Goal: Information Seeking & Learning: Learn about a topic

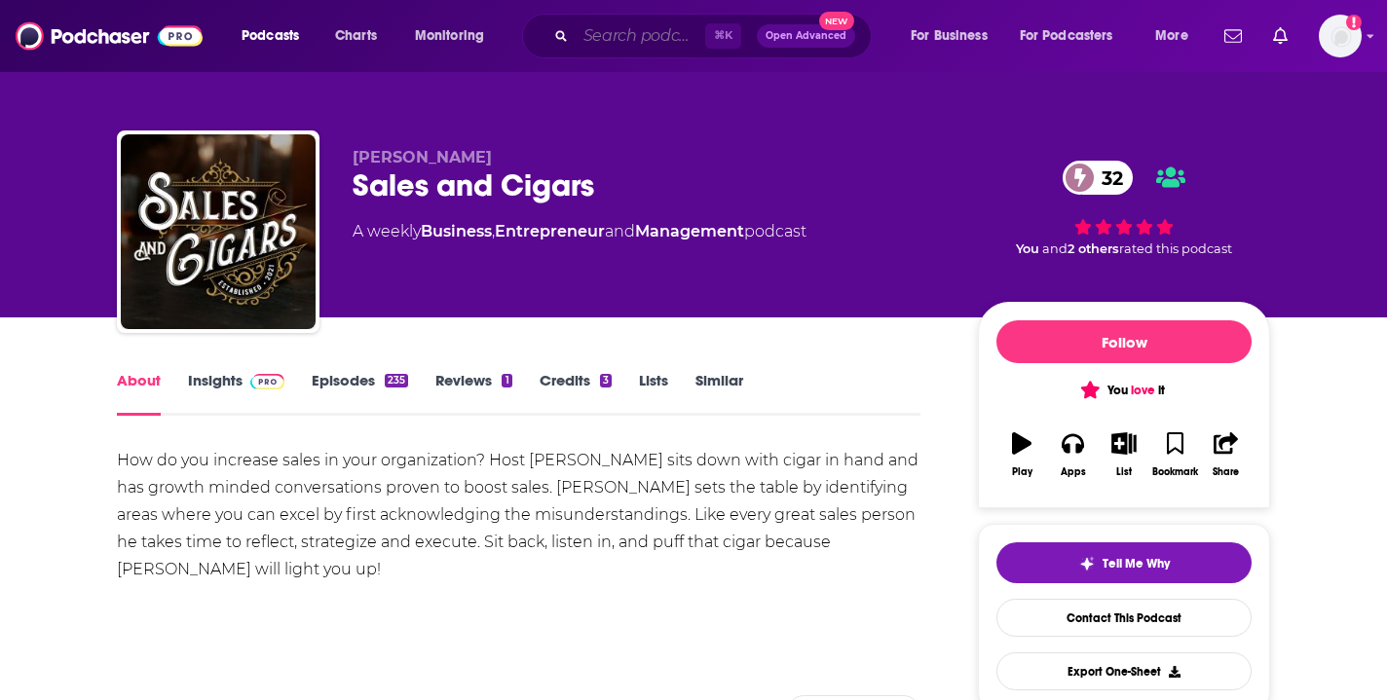
click at [585, 40] on input "Search podcasts, credits, & more..." at bounding box center [641, 35] width 130 height 31
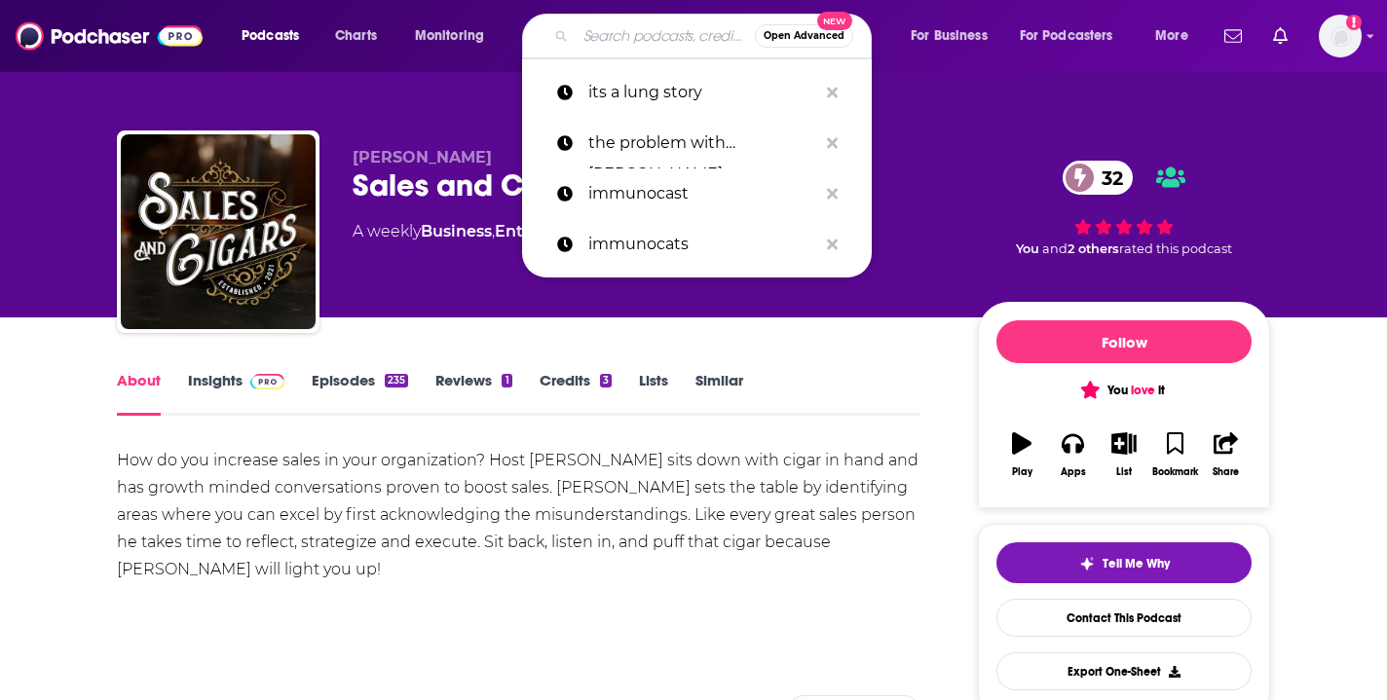
type input "h"
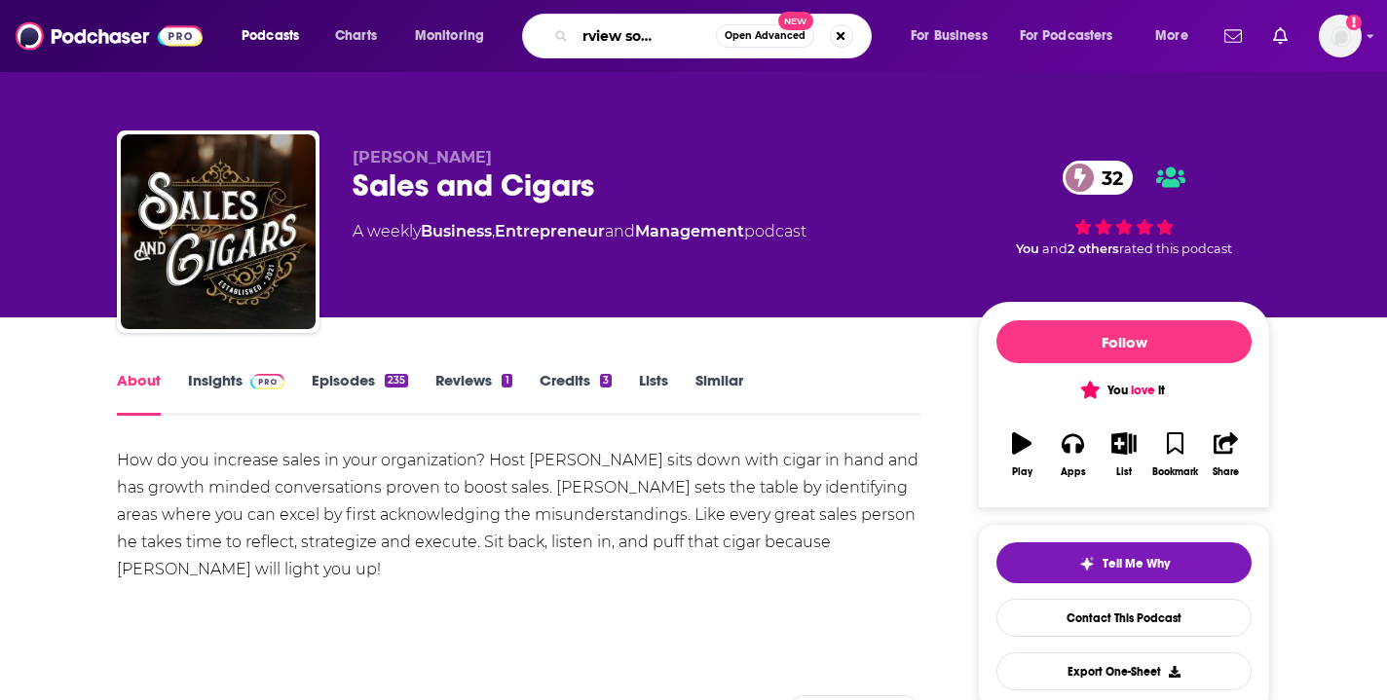
scroll to position [0, 62]
type input "the fairview social podcast"
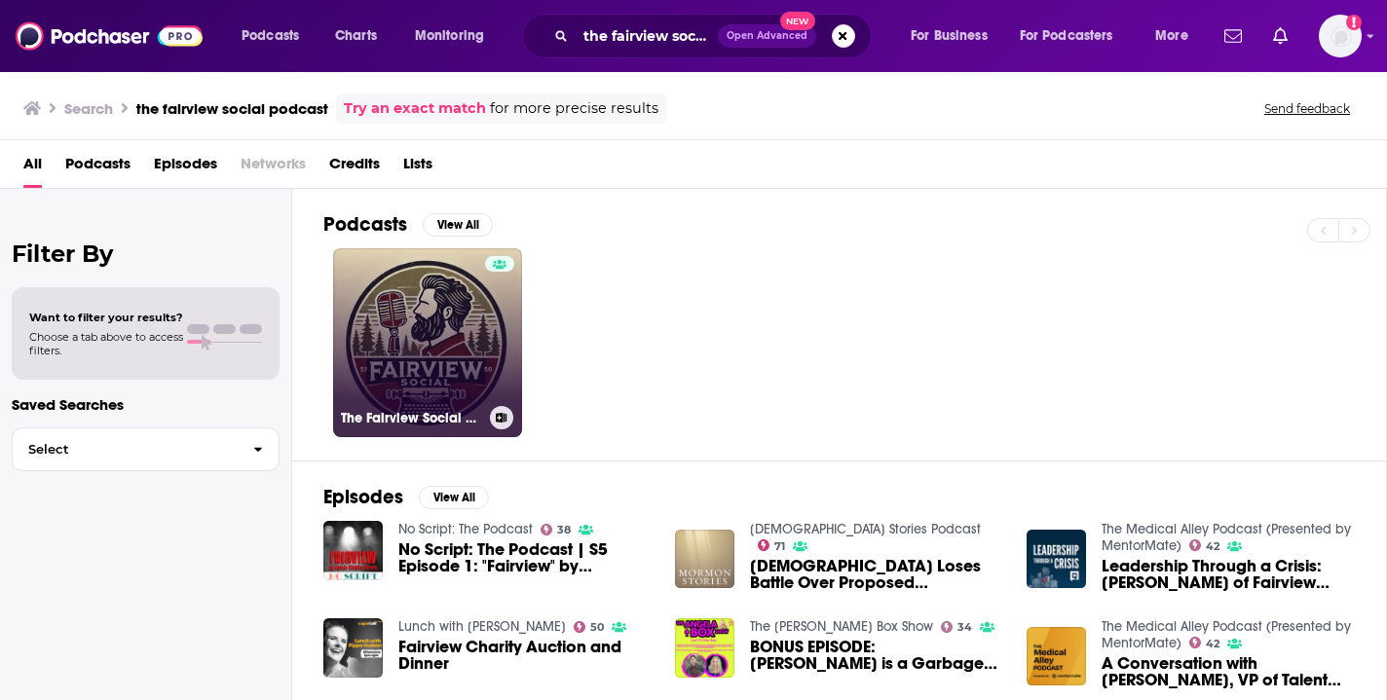
click at [469, 279] on link "The Fairview Social Podcast" at bounding box center [427, 342] width 189 height 189
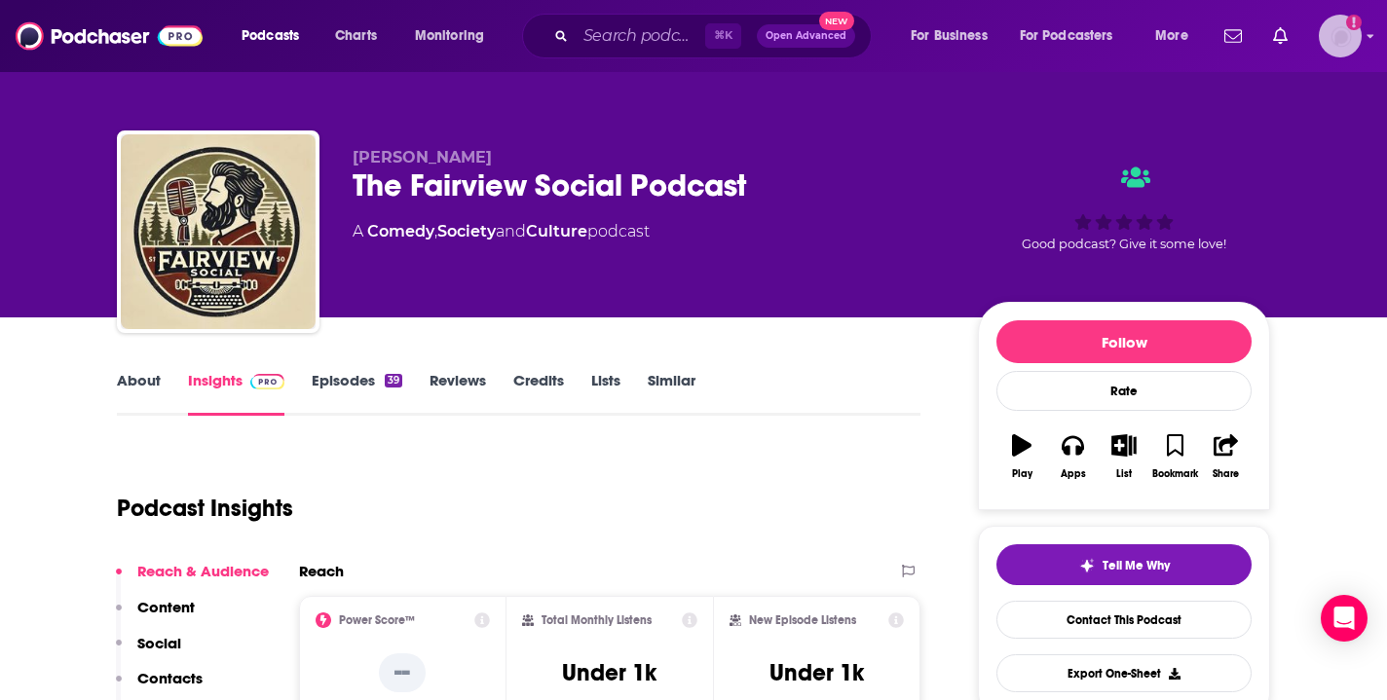
click at [1339, 44] on img "Logged in as anaresonate" at bounding box center [1340, 36] width 43 height 43
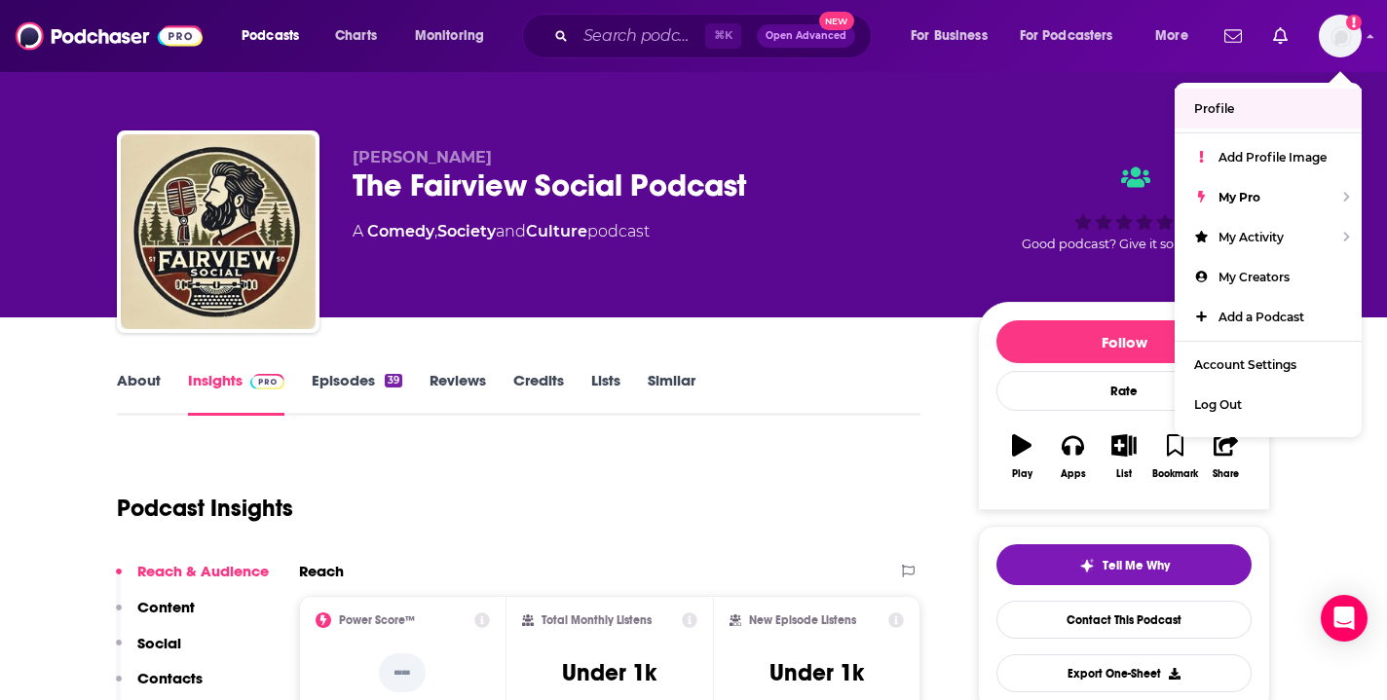
click at [1002, 181] on div "Good podcast? Give it some love!" at bounding box center [1124, 208] width 292 height 121
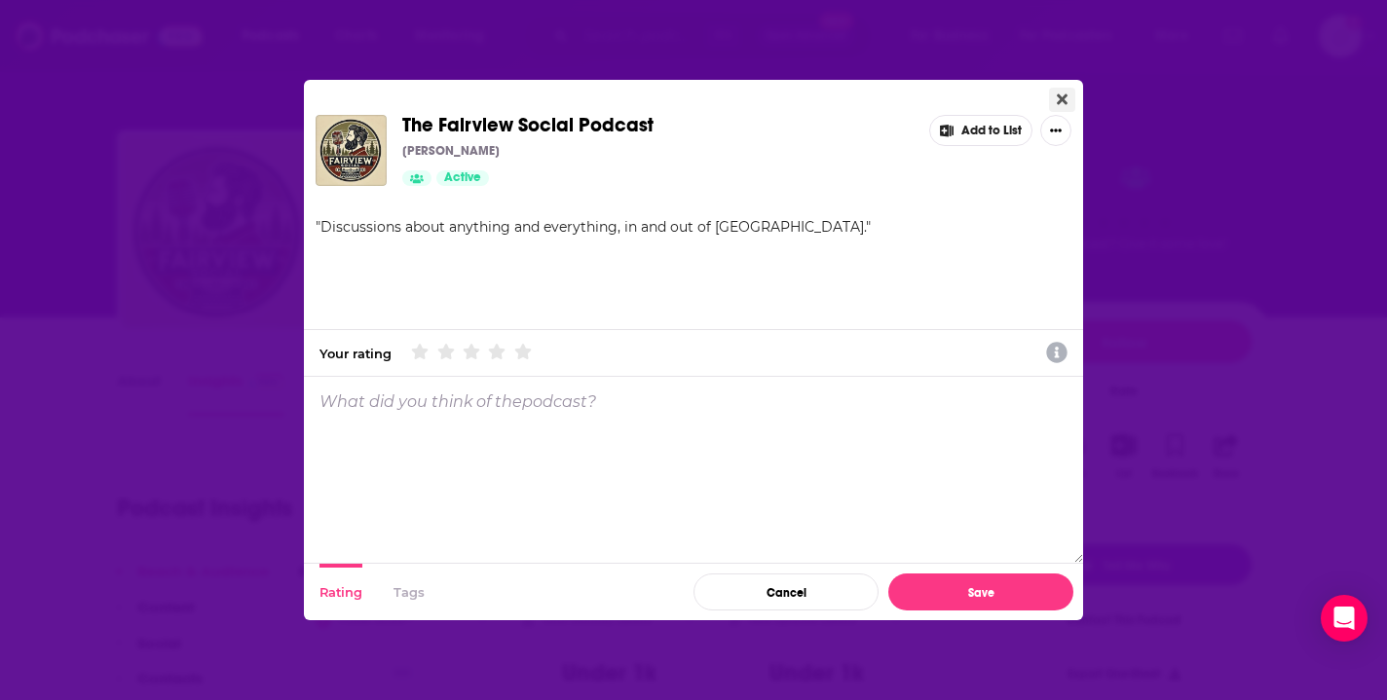
click at [1065, 103] on icon "Close" at bounding box center [1062, 99] width 11 height 11
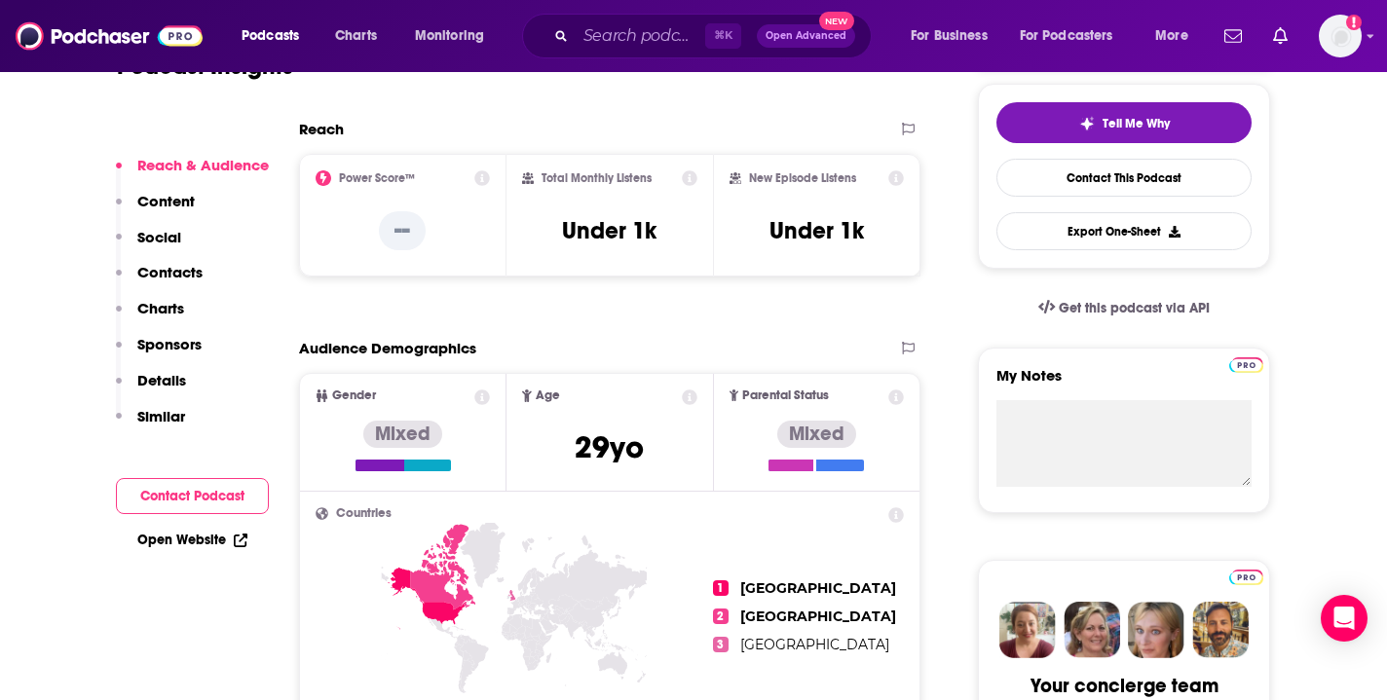
scroll to position [446, 0]
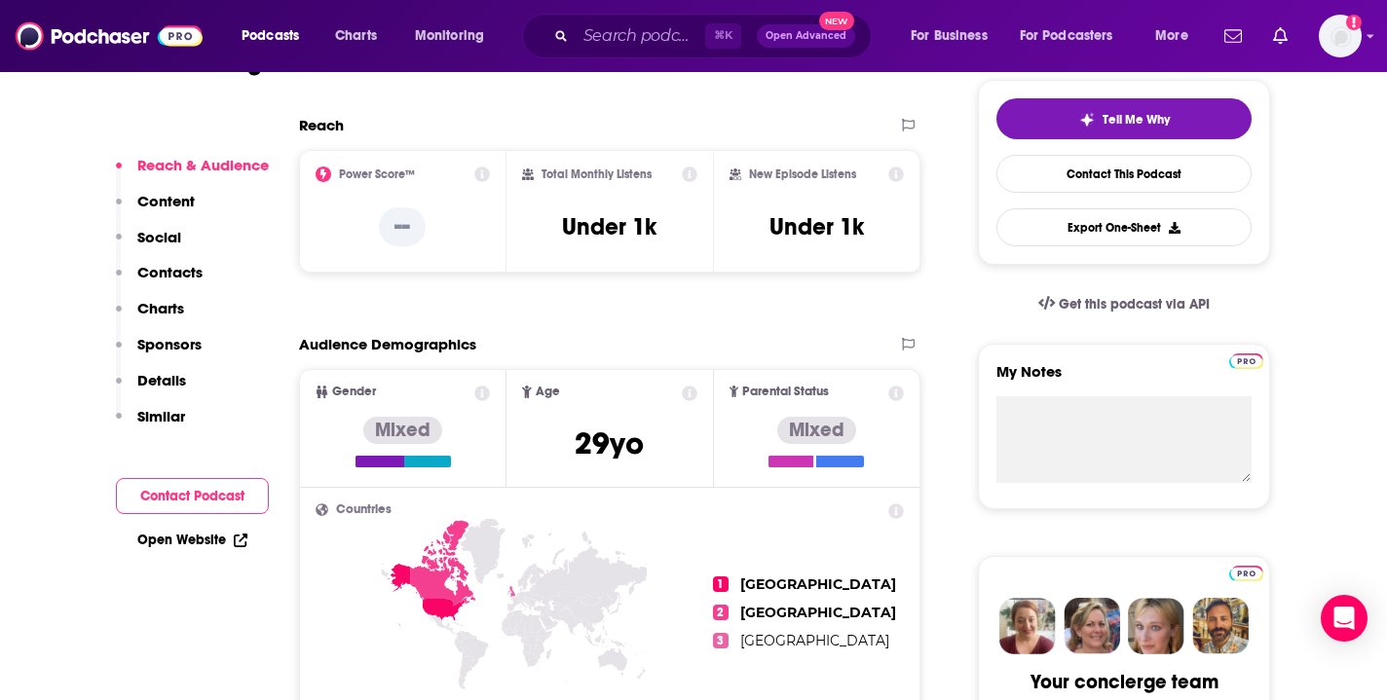
click at [165, 203] on p "Content" at bounding box center [165, 201] width 57 height 19
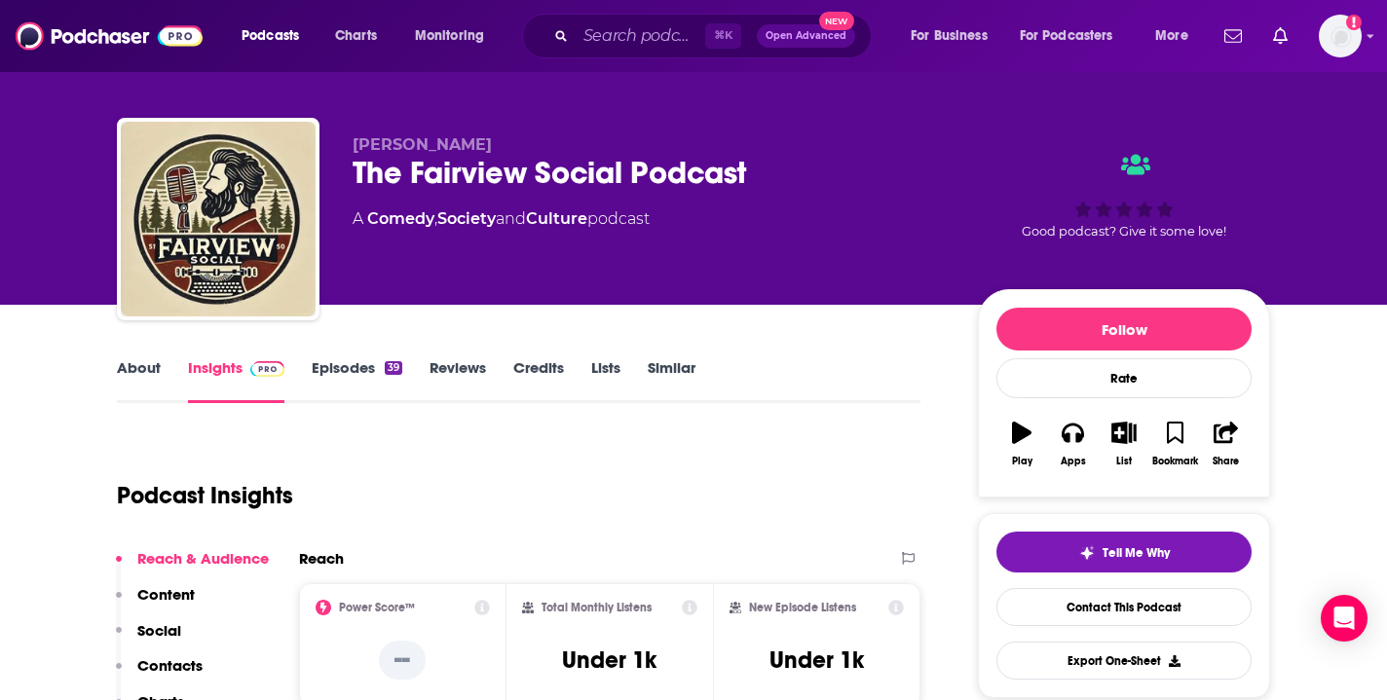
scroll to position [0, 0]
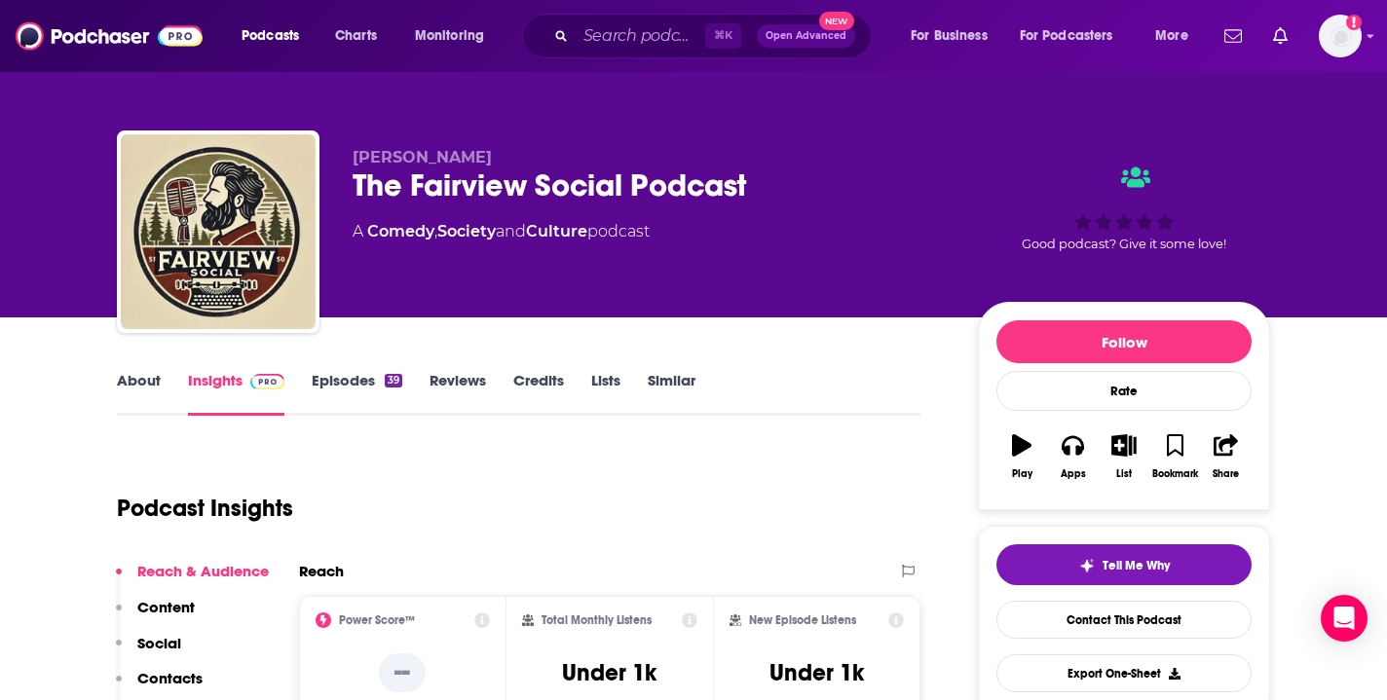
click at [374, 369] on div "About Insights Episodes 39 Reviews Credits Lists Similar" at bounding box center [519, 392] width 804 height 48
click at [362, 380] on link "Episodes 39" at bounding box center [357, 393] width 91 height 45
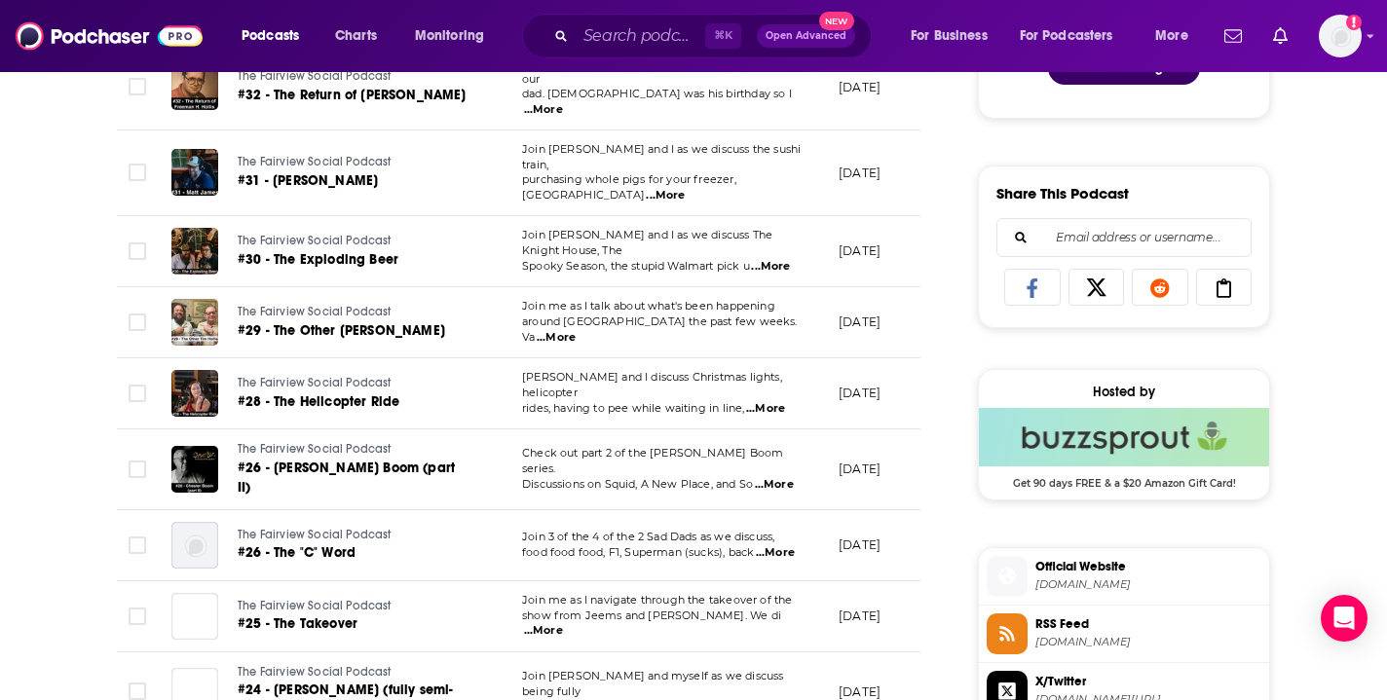
scroll to position [1130, 0]
